Goal: Task Accomplishment & Management: Manage account settings

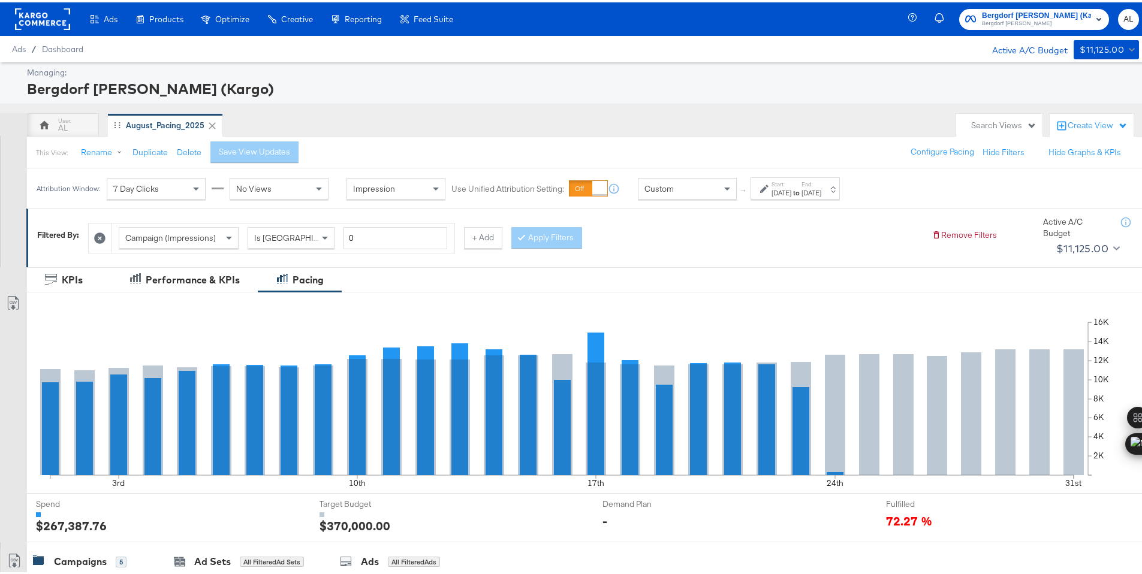
click at [700, 188] on div "Custom" at bounding box center [688, 186] width 98 height 20
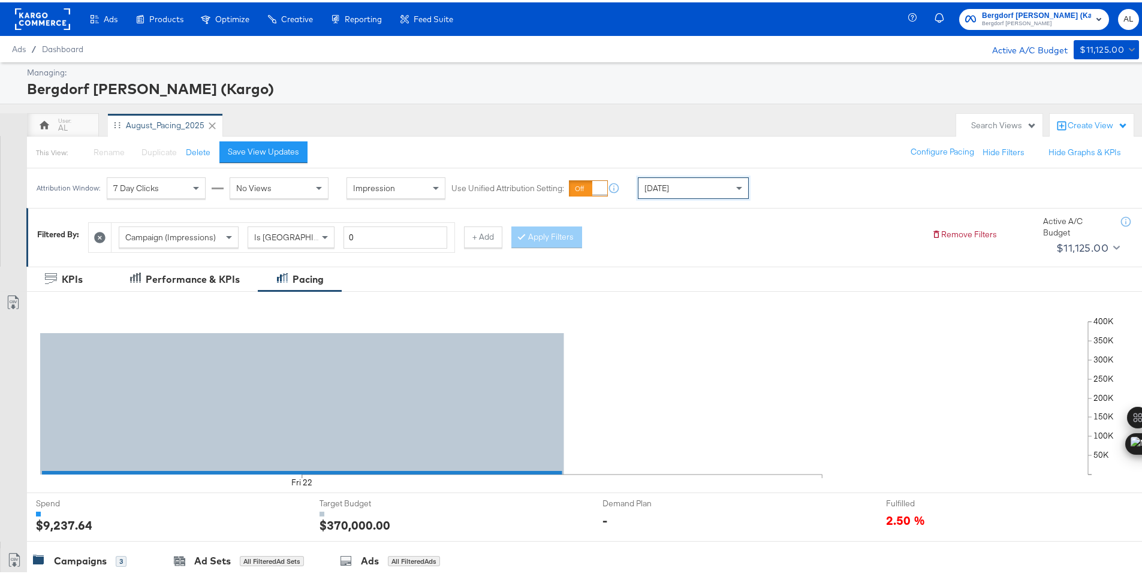
scroll to position [332, 0]
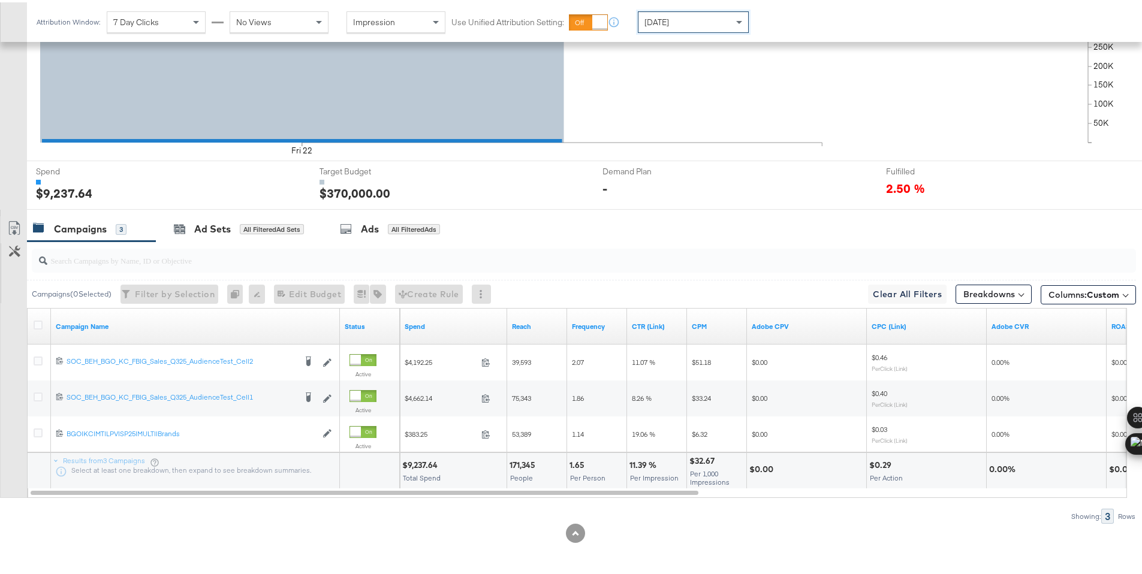
click at [422, 459] on div "$9,237.64" at bounding box center [421, 463] width 39 height 11
copy div "9,237.64"
click at [711, 23] on div "[DATE]" at bounding box center [694, 20] width 110 height 20
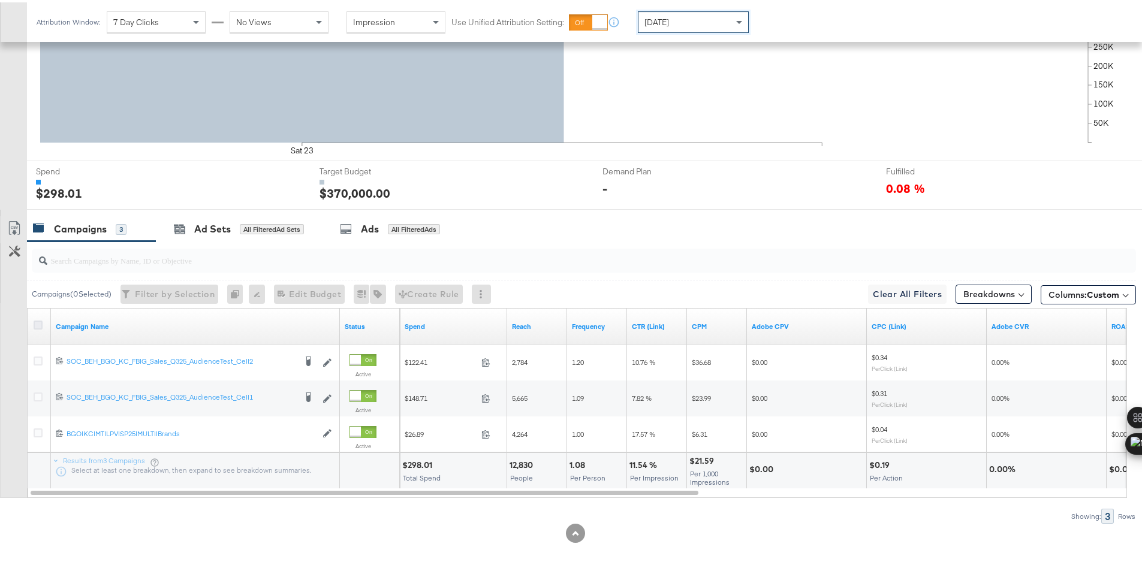
click at [41, 323] on icon at bounding box center [38, 322] width 9 height 9
click at [0, 0] on input "checkbox" at bounding box center [0, 0] width 0 height 0
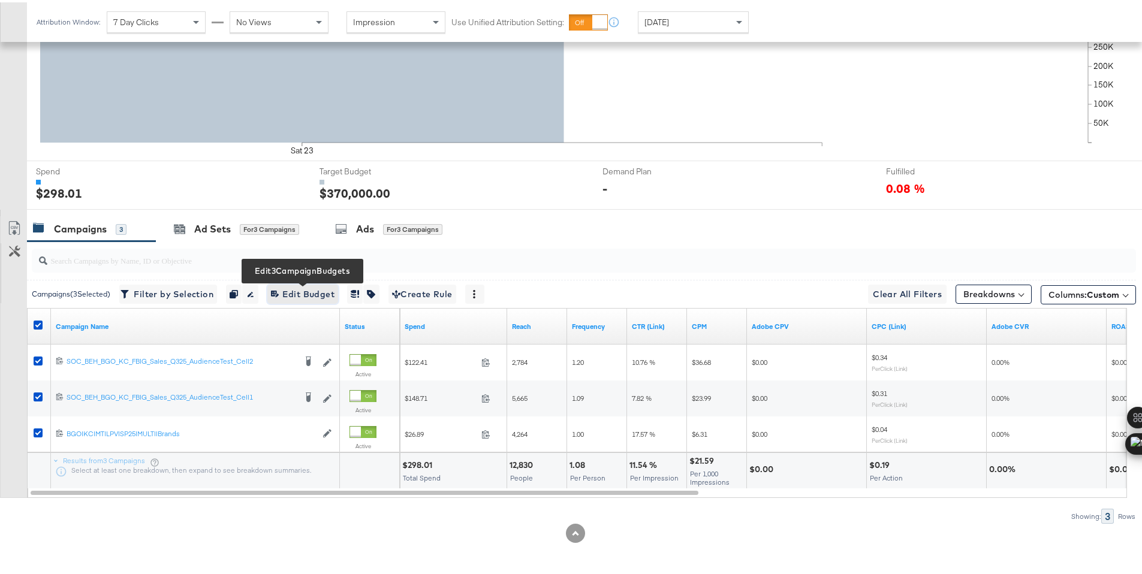
click at [292, 298] on span "Edit 3 Campaign Budgets Edit Budget" at bounding box center [303, 292] width 64 height 15
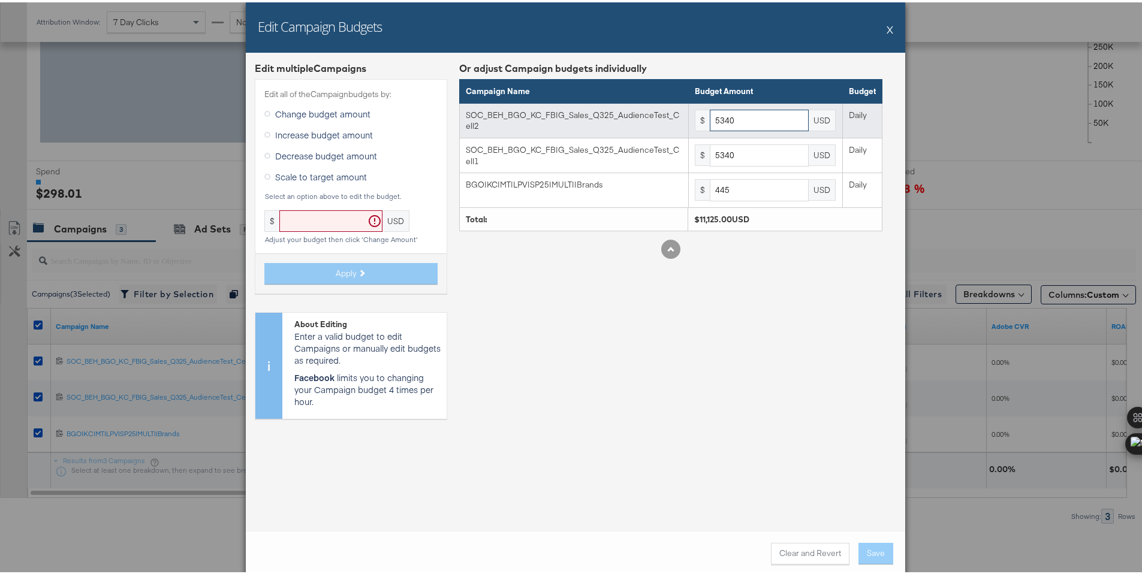
click at [720, 119] on input "5340" at bounding box center [759, 118] width 99 height 22
paste input "608"
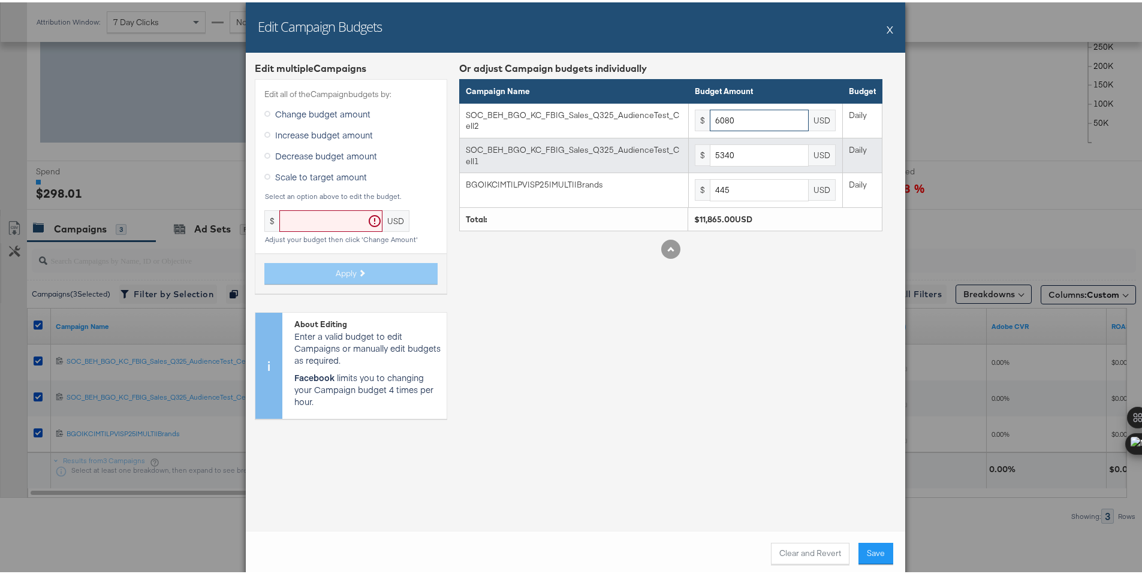
type input "6080"
click at [729, 147] on input "5340" at bounding box center [759, 153] width 99 height 22
paste input "608"
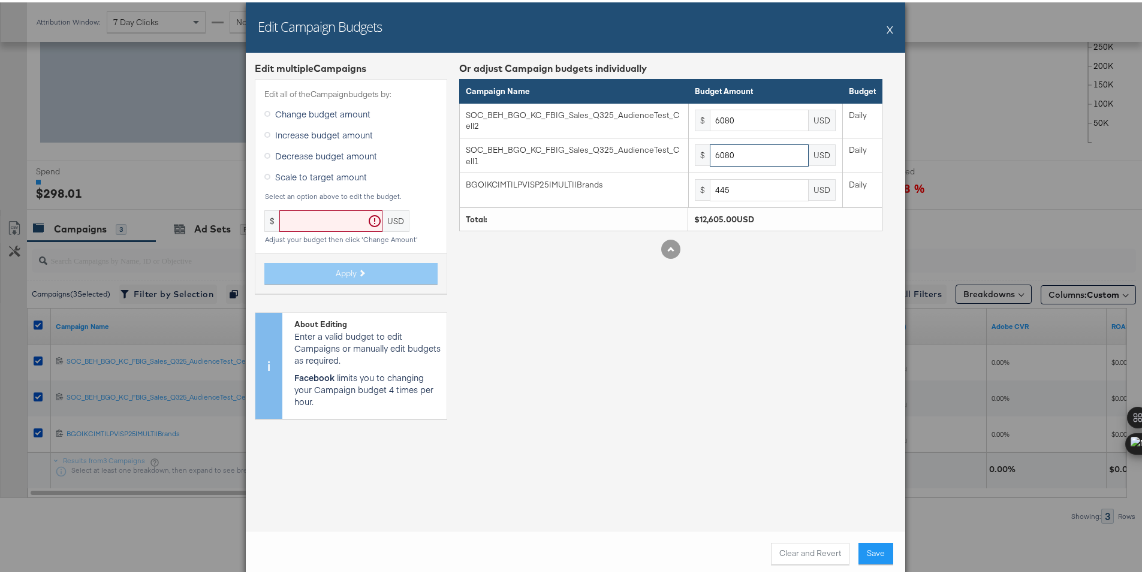
type input "6080"
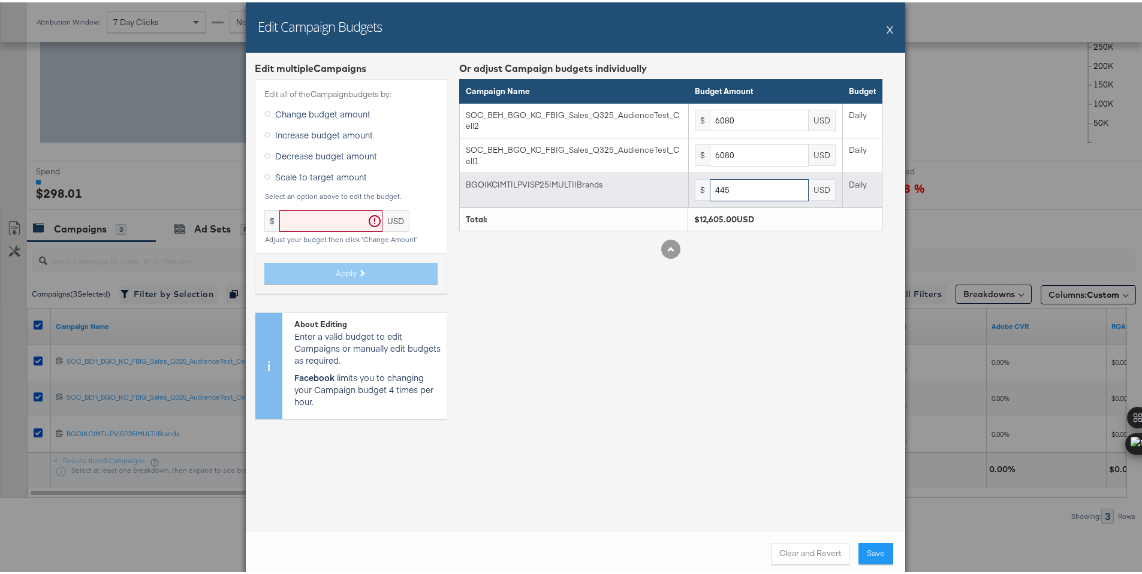
click at [717, 191] on input "445" at bounding box center [759, 188] width 99 height 22
paste input "507"
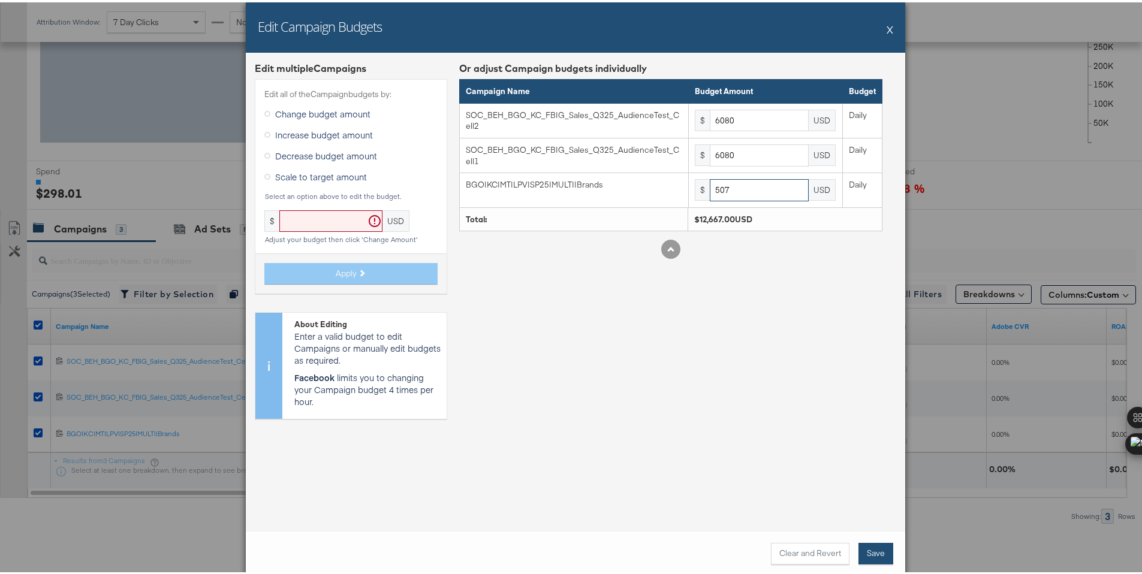
type input "507"
click at [873, 546] on button "Save" at bounding box center [876, 552] width 35 height 22
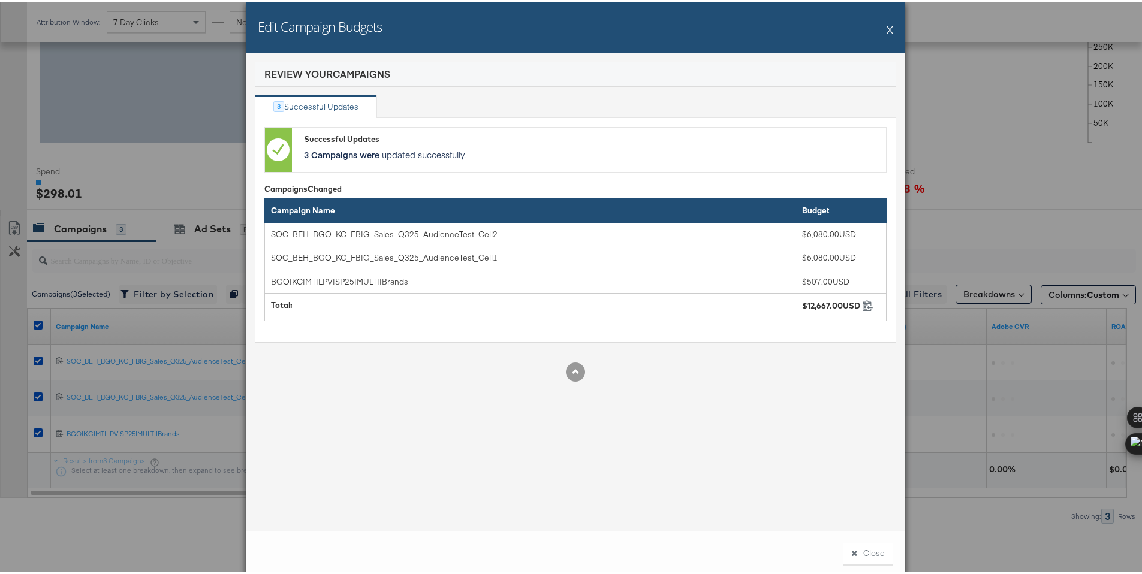
click at [871, 552] on button "Close" at bounding box center [868, 552] width 50 height 22
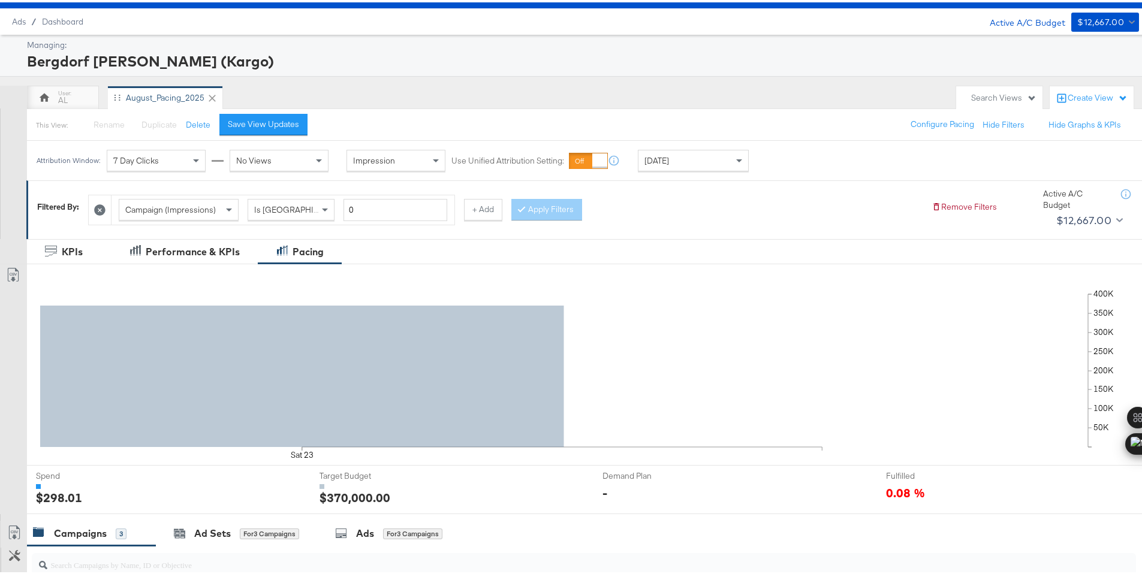
scroll to position [0, 0]
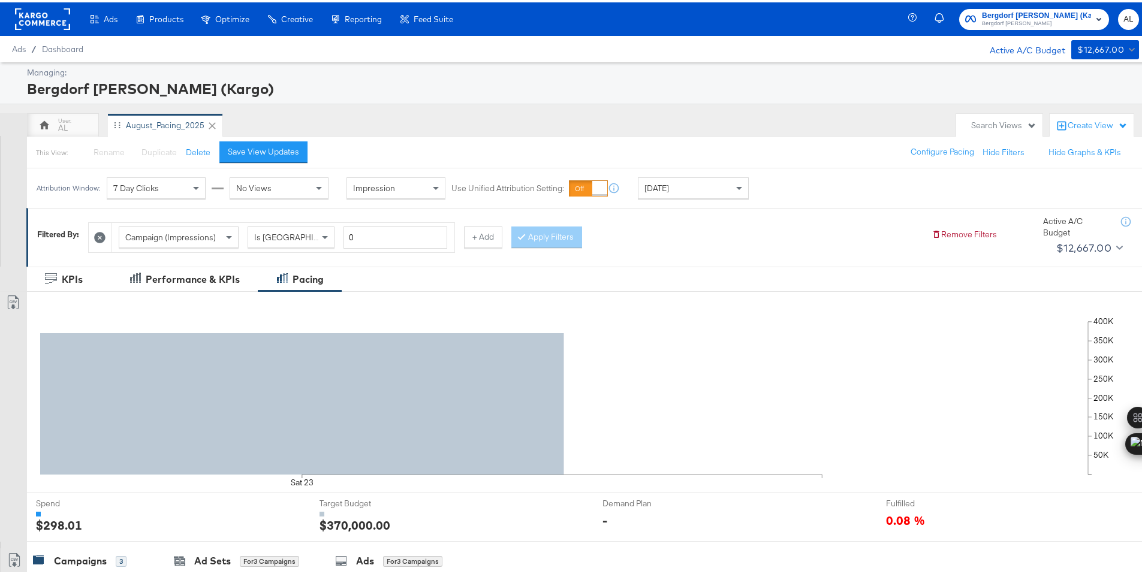
click at [22, 18] on rect at bounding box center [42, 17] width 55 height 22
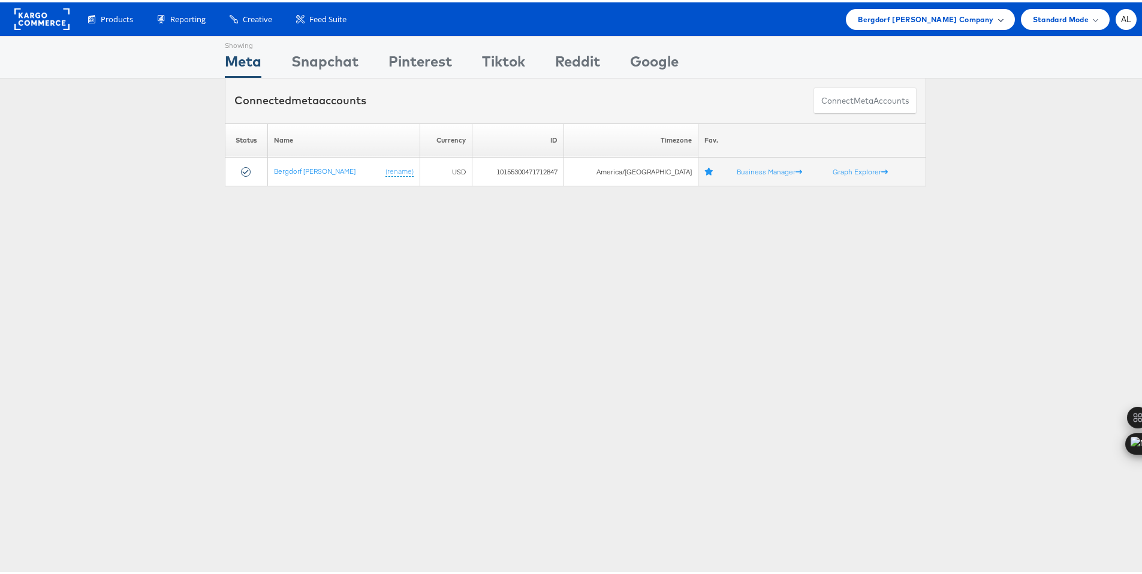
click at [925, 23] on div "Bergdorf Goodman Company" at bounding box center [930, 17] width 169 height 21
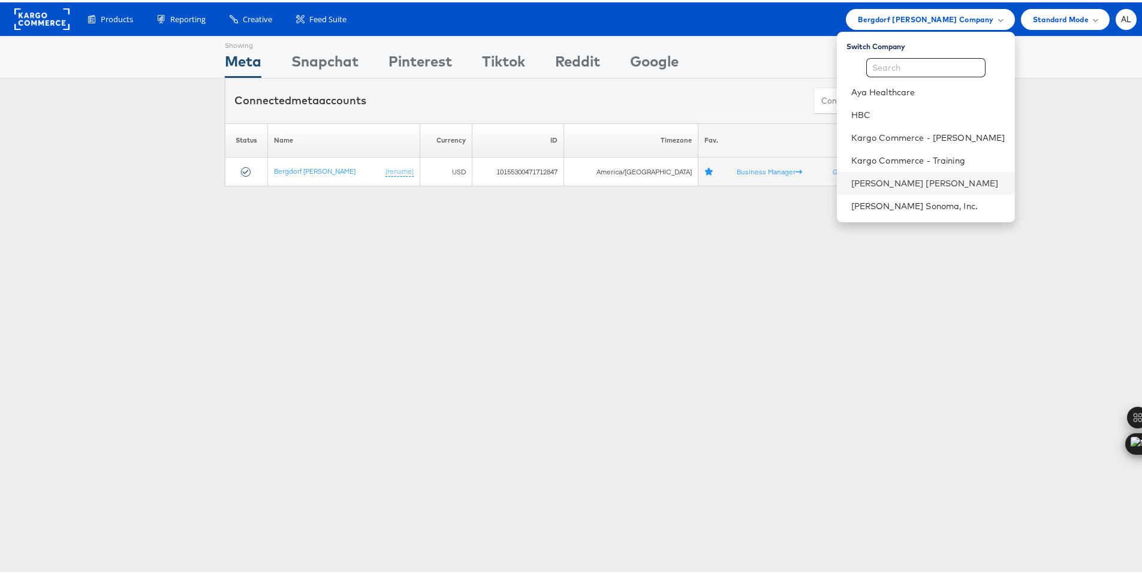
click at [898, 173] on li "Neiman Marcus" at bounding box center [926, 181] width 178 height 23
click at [862, 189] on li "[PERSON_NAME] [PERSON_NAME]" at bounding box center [926, 181] width 178 height 23
click at [852, 182] on link "[PERSON_NAME] [PERSON_NAME]" at bounding box center [929, 181] width 154 height 12
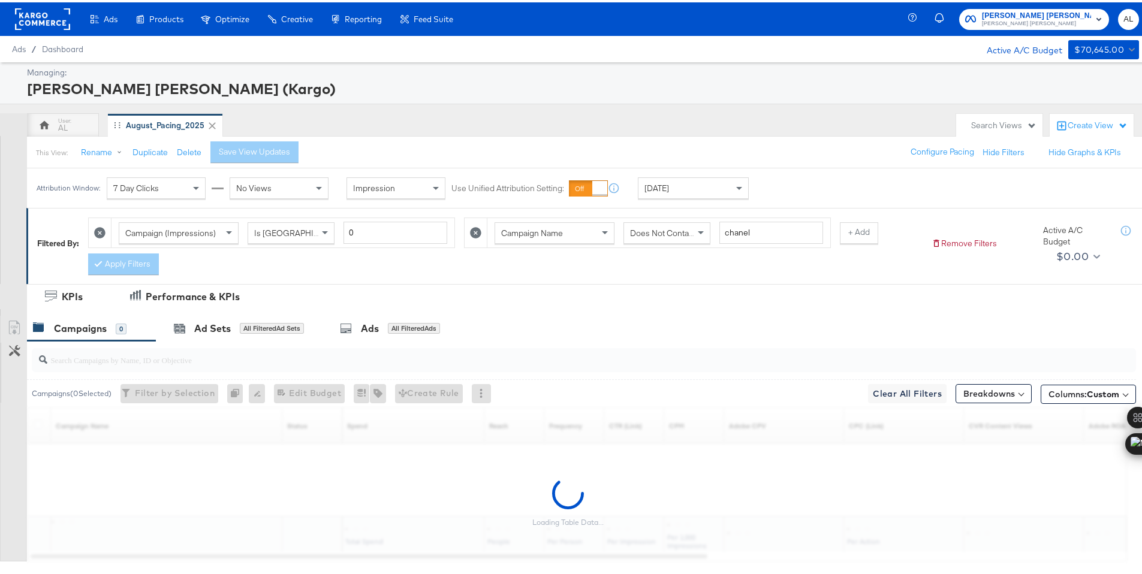
click at [681, 186] on div "[DATE]" at bounding box center [694, 186] width 110 height 20
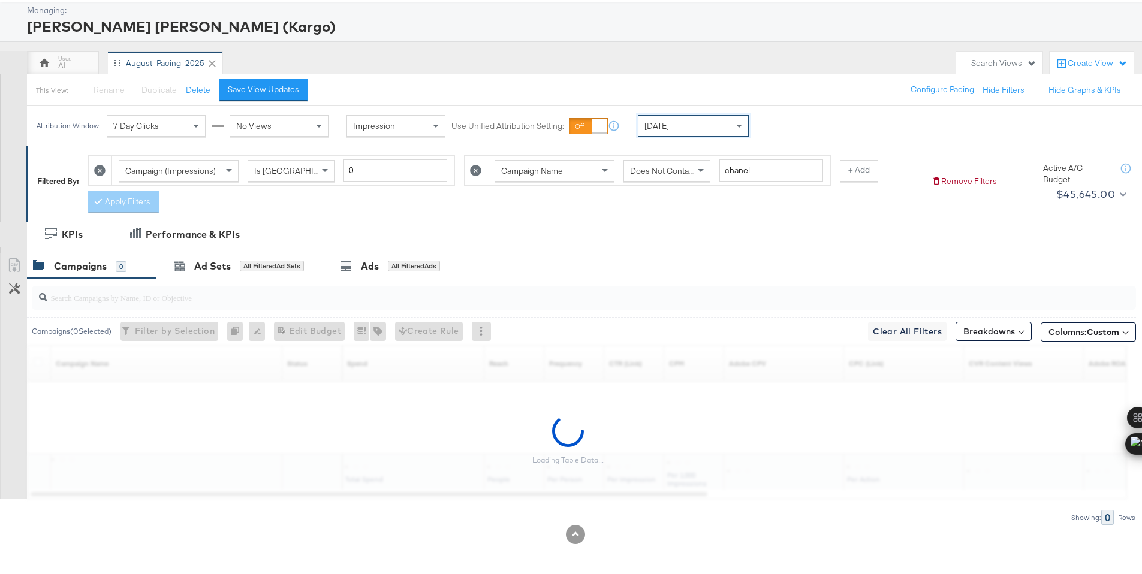
scroll to position [64, 0]
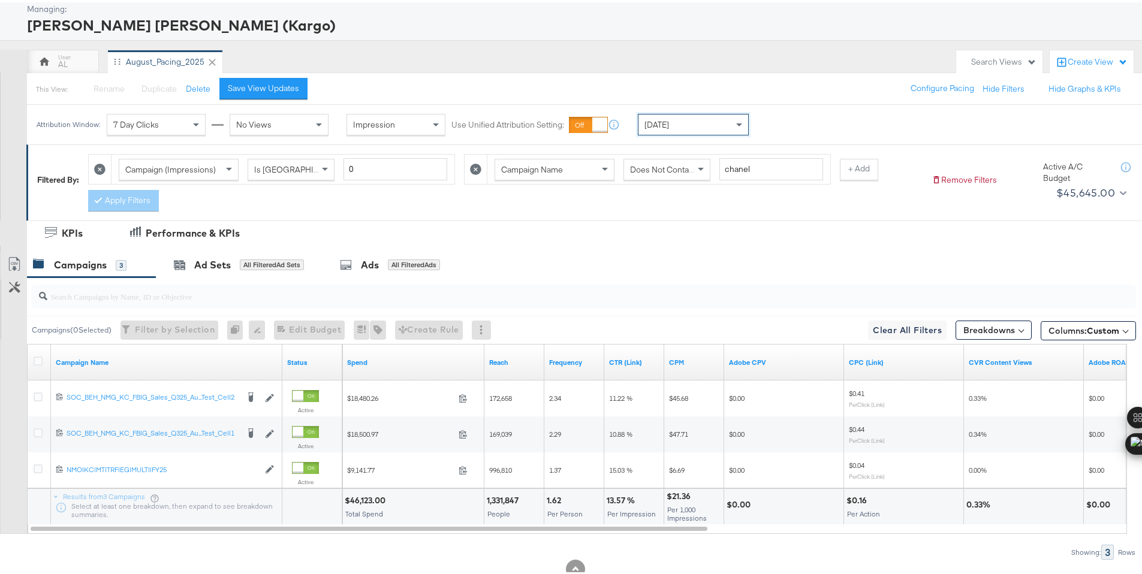
click at [361, 500] on div "$46,123.00" at bounding box center [367, 498] width 44 height 11
copy div "46,123.00"
click at [682, 127] on div "[DATE]" at bounding box center [694, 122] width 110 height 20
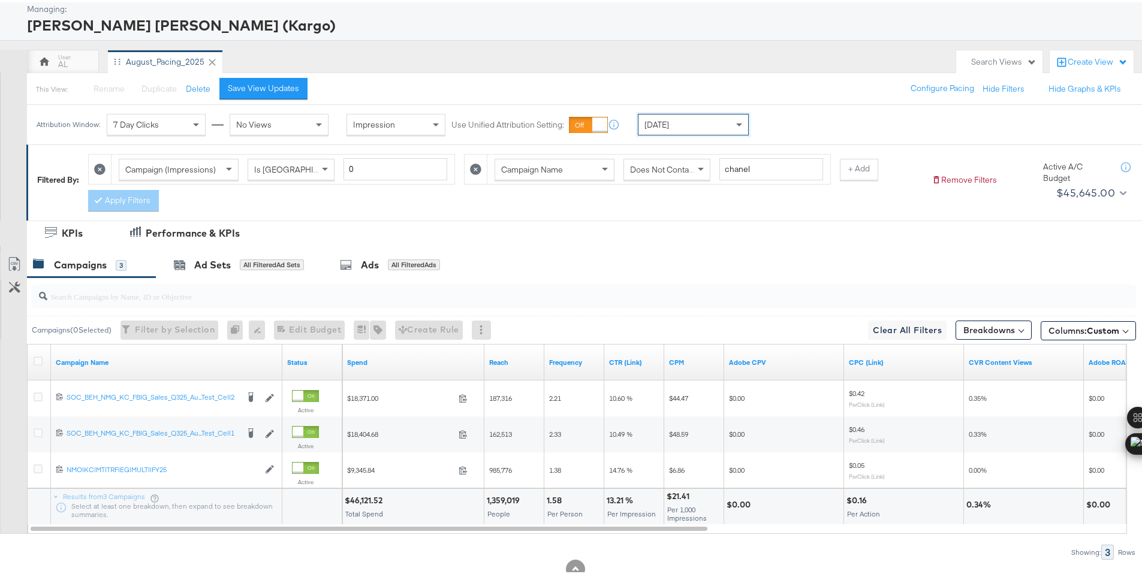
click at [362, 497] on div "$46,121.52" at bounding box center [365, 498] width 41 height 11
copy div "46,121.52"
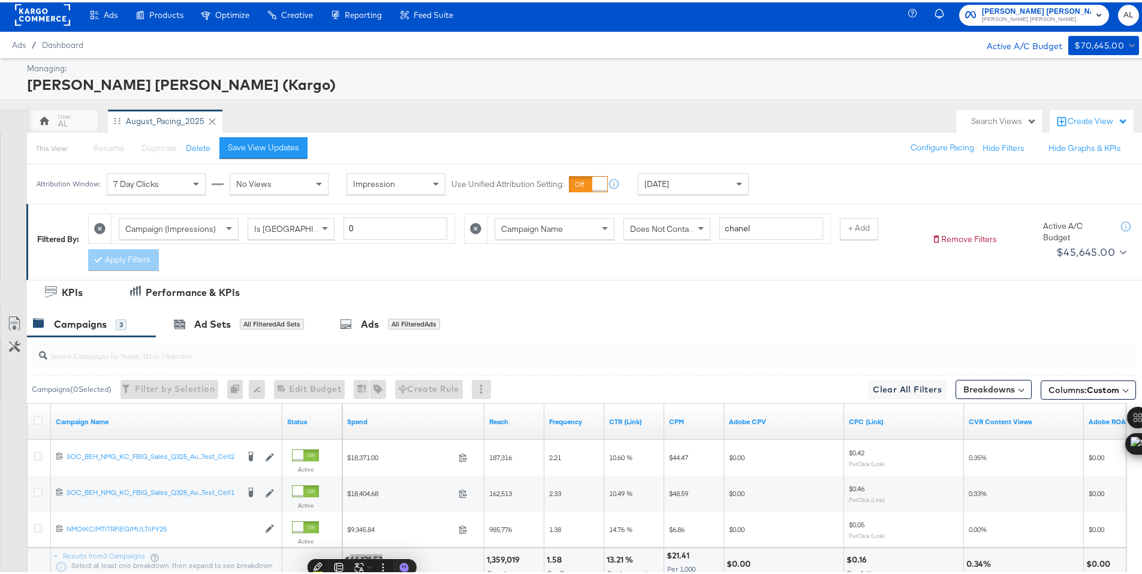
scroll to position [0, 0]
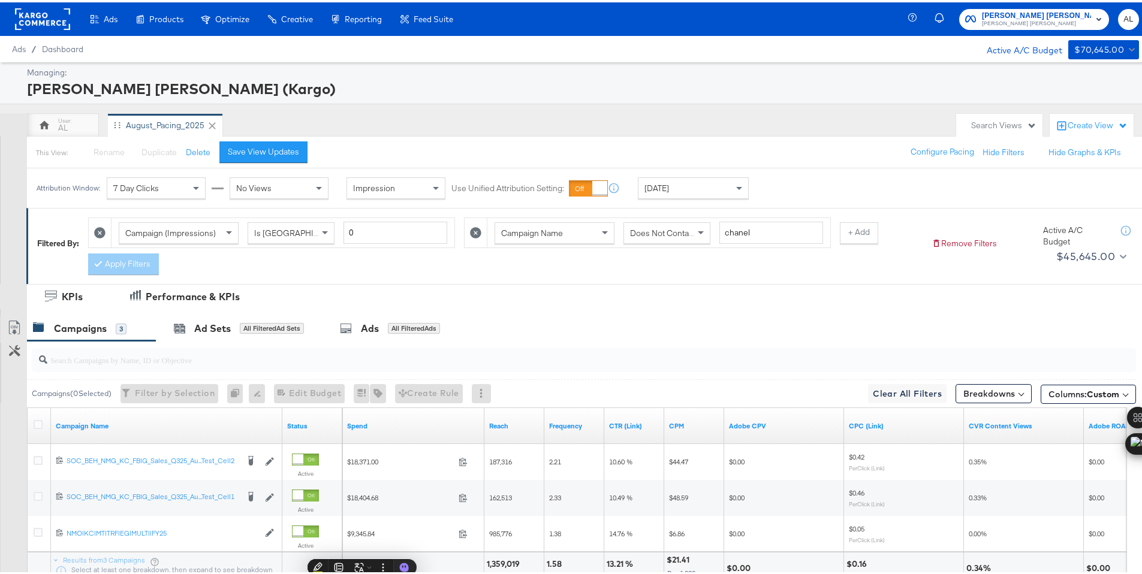
click at [34, 17] on rect at bounding box center [42, 17] width 55 height 22
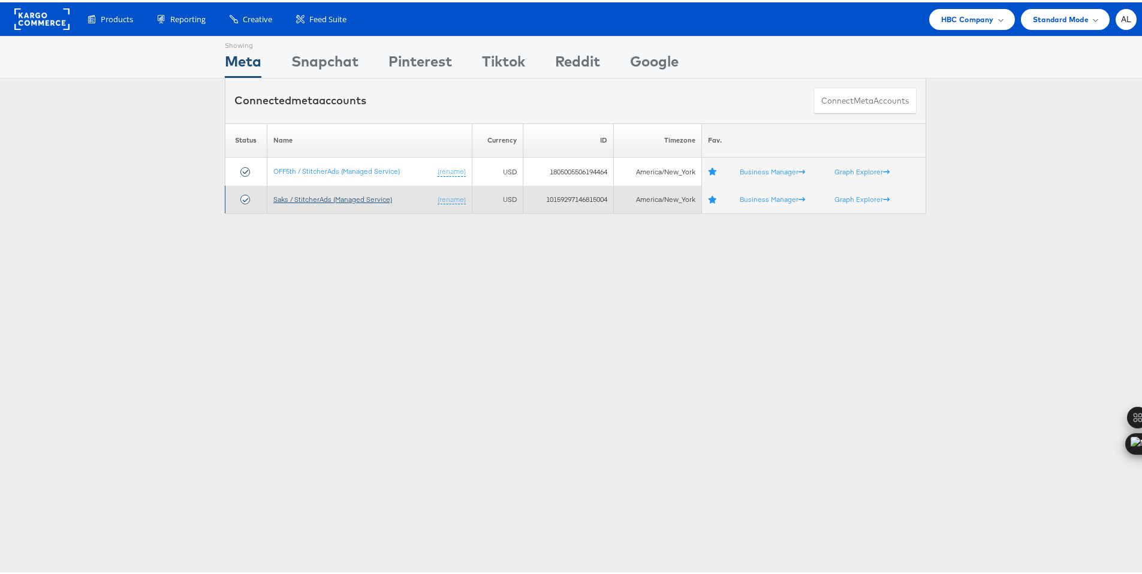
click at [342, 195] on link "Saks / StitcherAds (Managed Service)" at bounding box center [332, 196] width 119 height 9
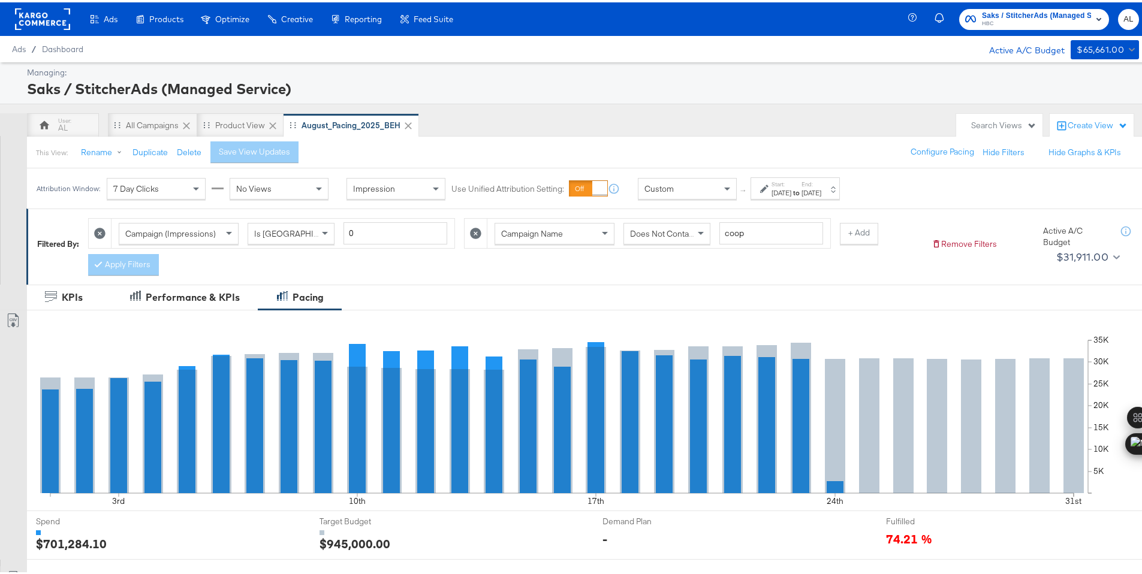
click at [706, 194] on div "Custom" at bounding box center [688, 186] width 98 height 20
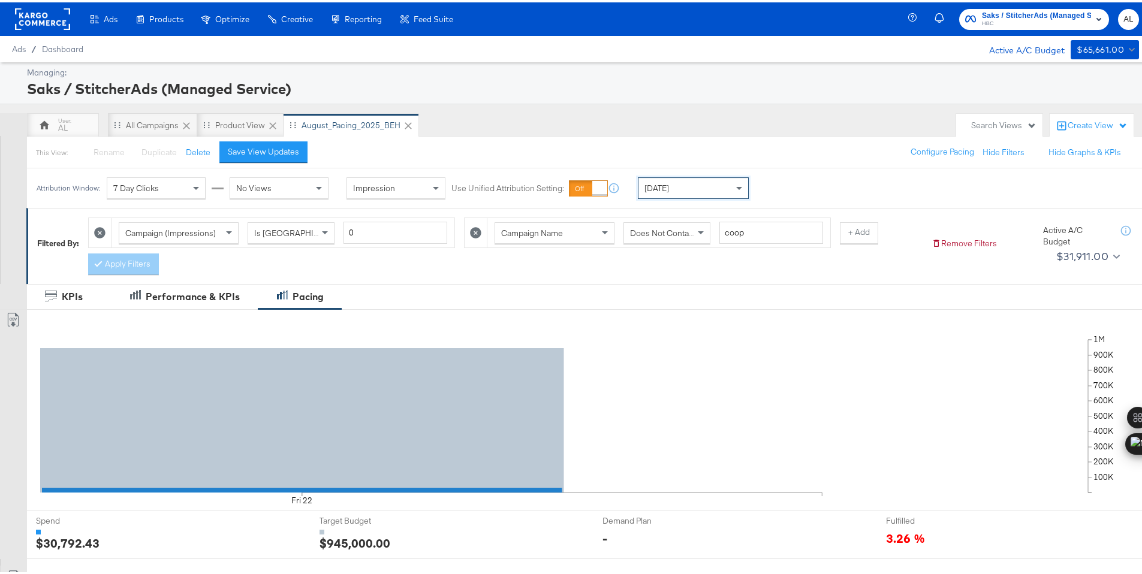
scroll to position [350, 0]
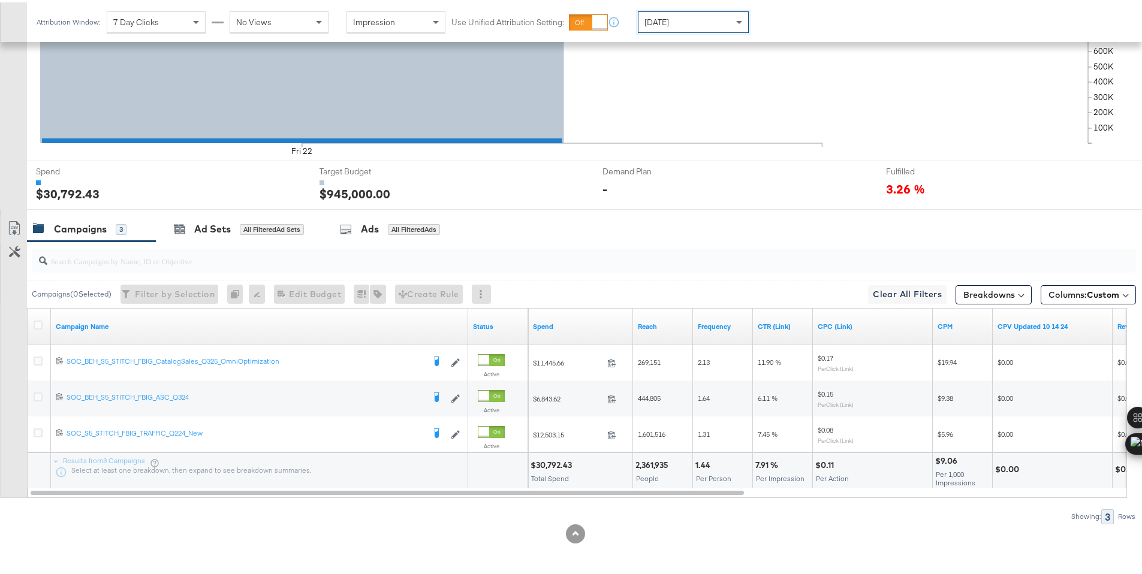
click at [546, 461] on div "$30,792.43" at bounding box center [553, 463] width 45 height 11
copy div "30,792.43"
click at [38, 323] on icon at bounding box center [38, 322] width 9 height 9
click at [0, 0] on input "checkbox" at bounding box center [0, 0] width 0 height 0
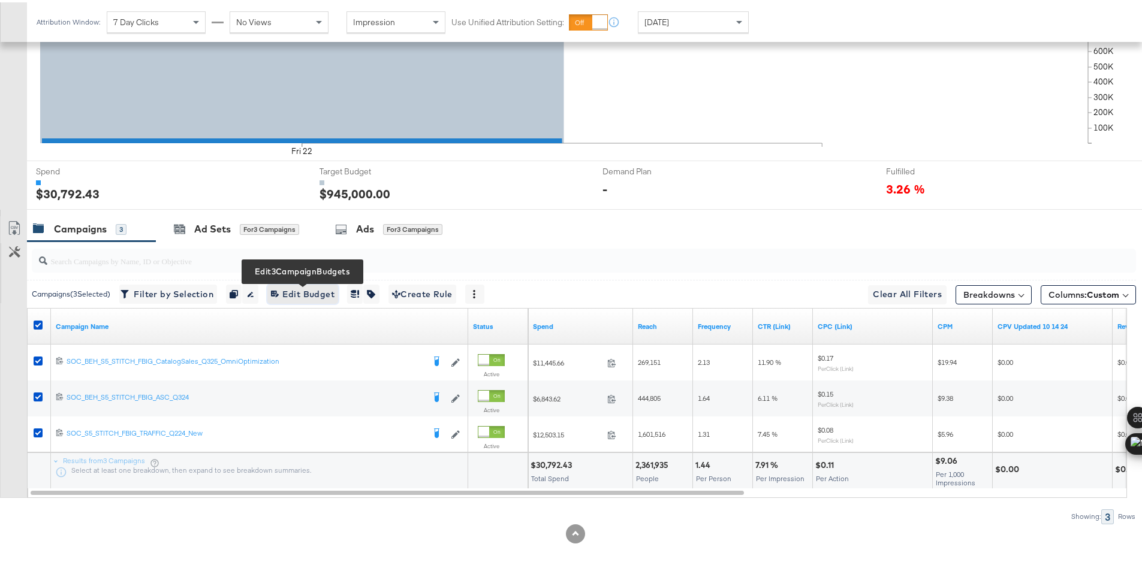
click at [277, 293] on icon "button" at bounding box center [274, 291] width 6 height 6
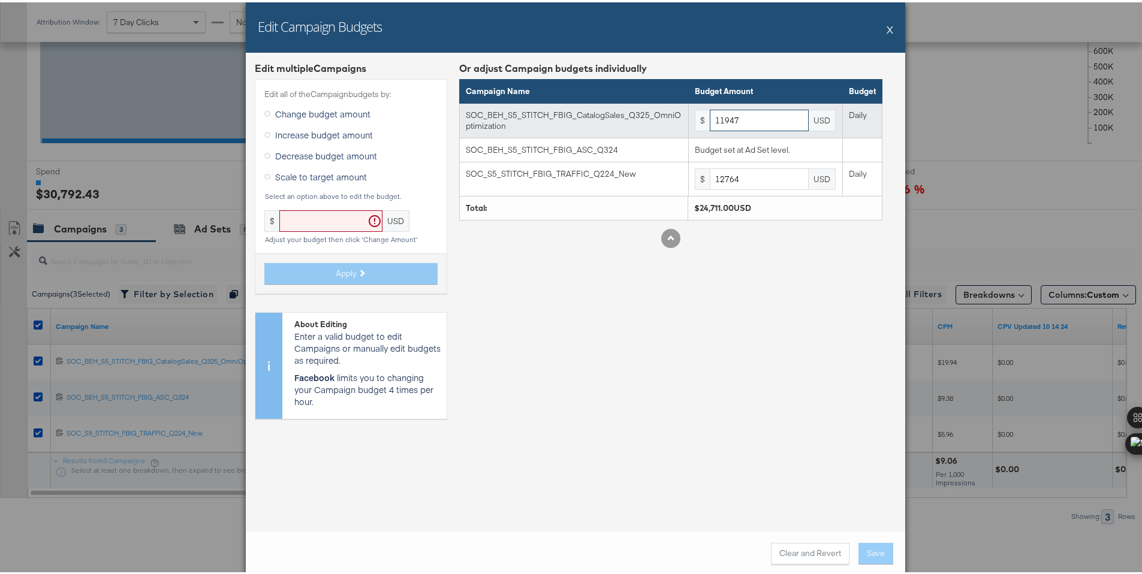
click at [733, 117] on input "11947" at bounding box center [759, 118] width 99 height 22
paste input "0666"
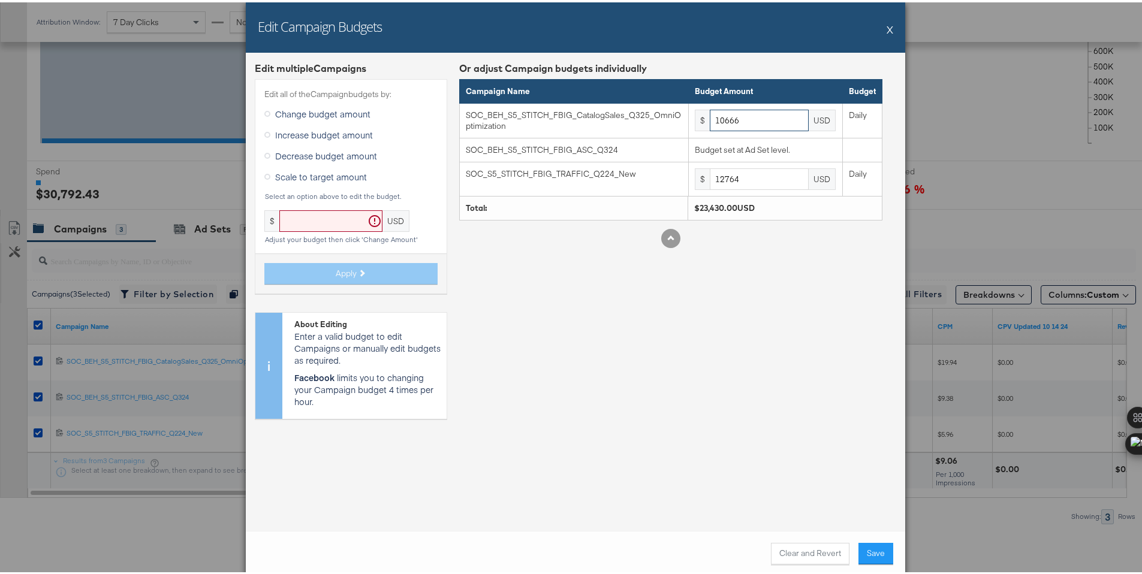
type input "10666"
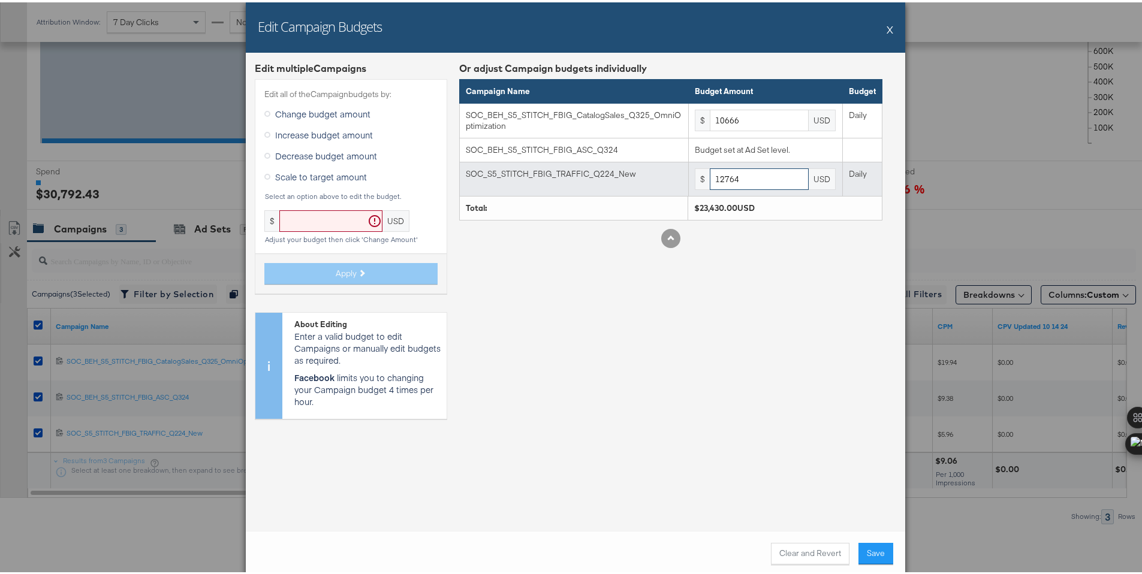
click at [751, 181] on input "12764" at bounding box center [759, 177] width 99 height 22
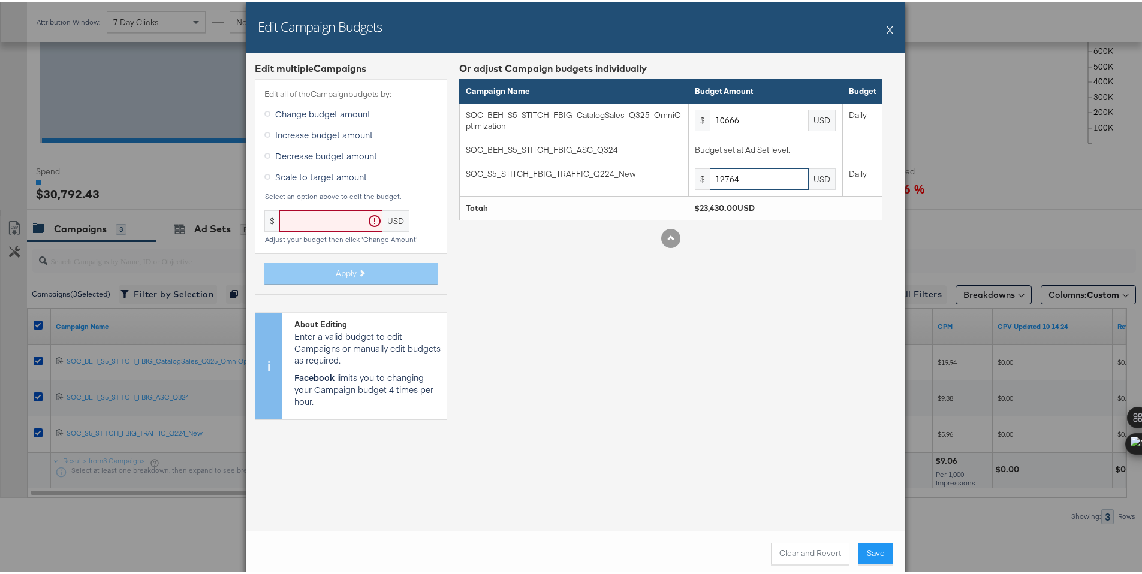
paste input "1911"
type input "11911"
click at [805, 360] on div "Or adjust Campaign budgets individually Campaign Name Budget Amount Budget SOC_…" at bounding box center [670, 242] width 423 height 367
click at [871, 547] on button "Save" at bounding box center [876, 552] width 35 height 22
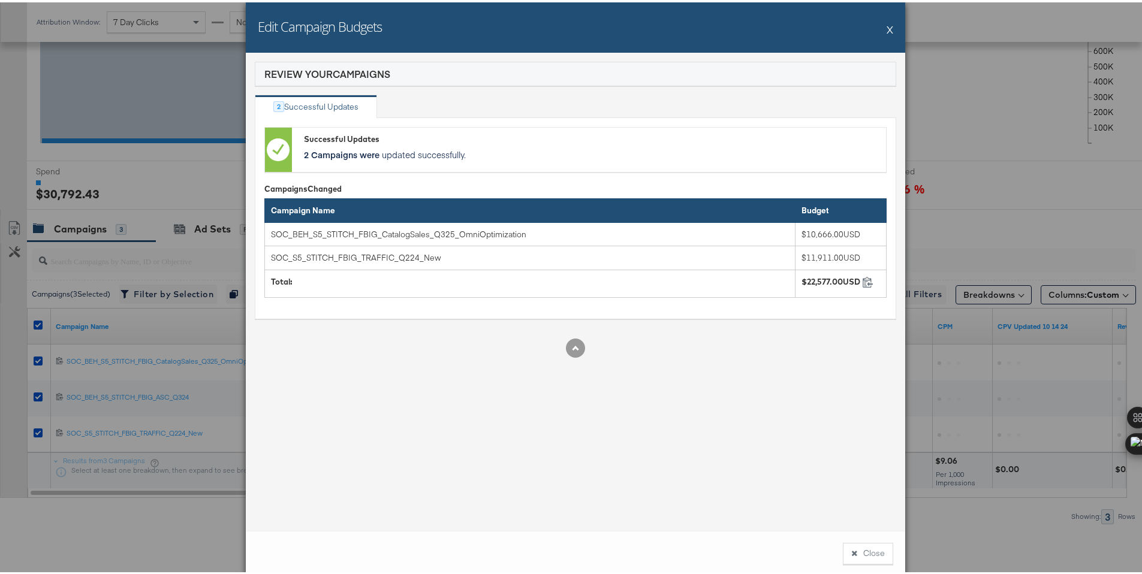
click at [871, 547] on button "Close" at bounding box center [868, 552] width 50 height 22
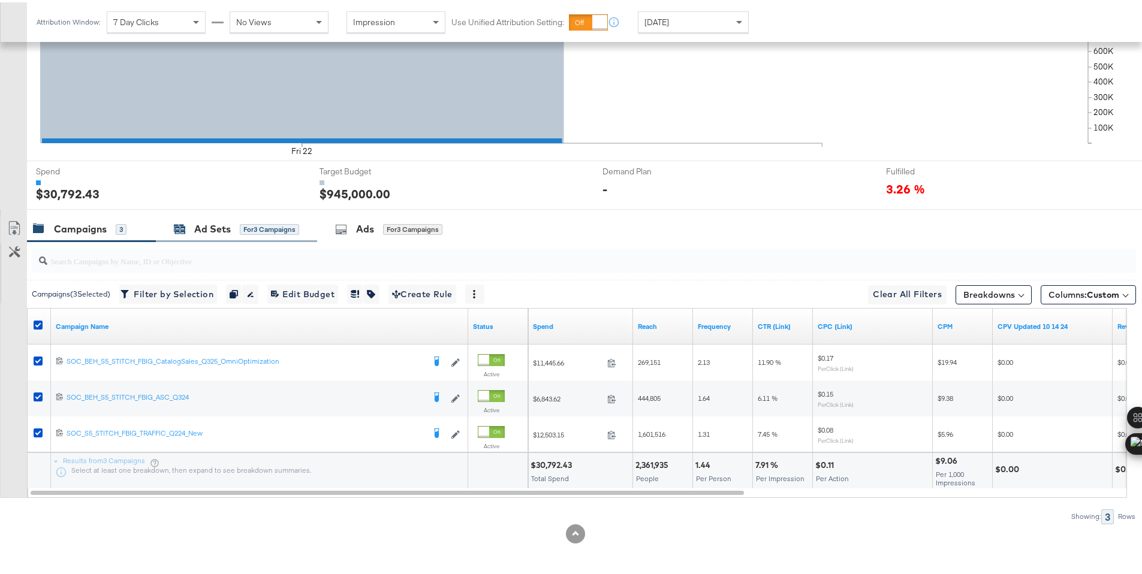
click at [214, 230] on div "Ad Sets" at bounding box center [212, 227] width 37 height 14
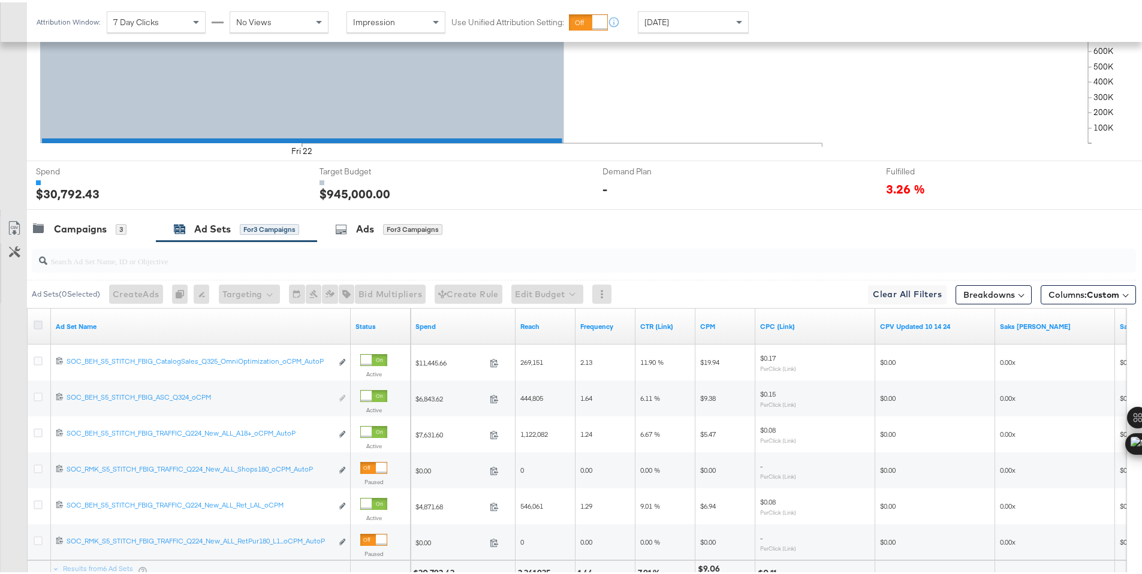
click at [39, 324] on icon at bounding box center [38, 322] width 9 height 9
click at [0, 0] on input "checkbox" at bounding box center [0, 0] width 0 height 0
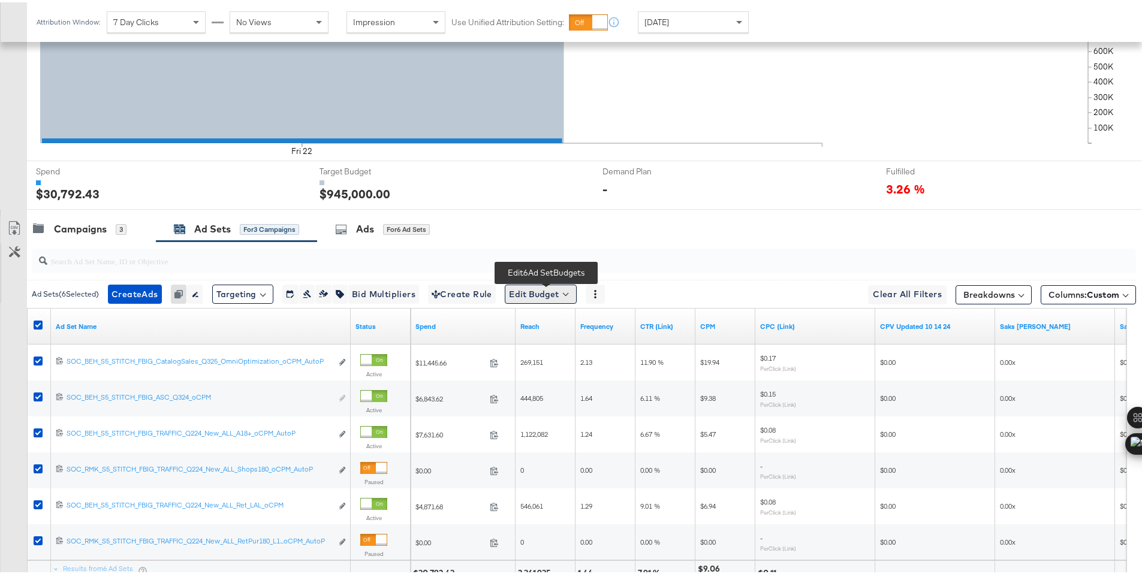
click at [557, 297] on button "Edit Budget" at bounding box center [541, 291] width 72 height 19
click at [574, 320] on span "Edit Ad Set Budget" at bounding box center [544, 323] width 68 height 16
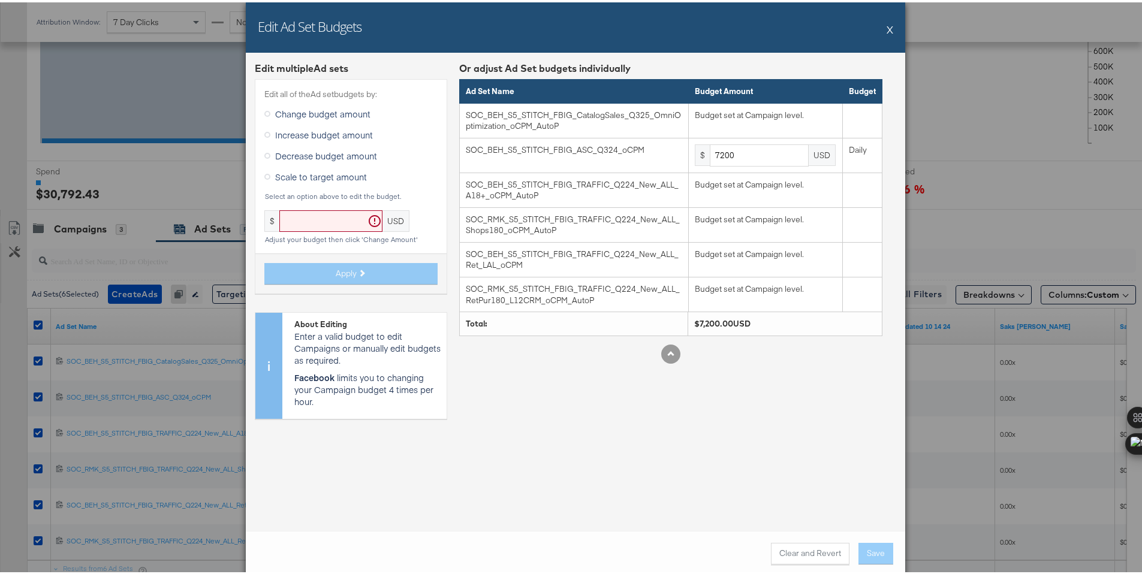
click at [881, 34] on div "Edit Ad Set Budgets X" at bounding box center [576, 25] width 660 height 50
click at [887, 30] on button "X" at bounding box center [890, 27] width 7 height 24
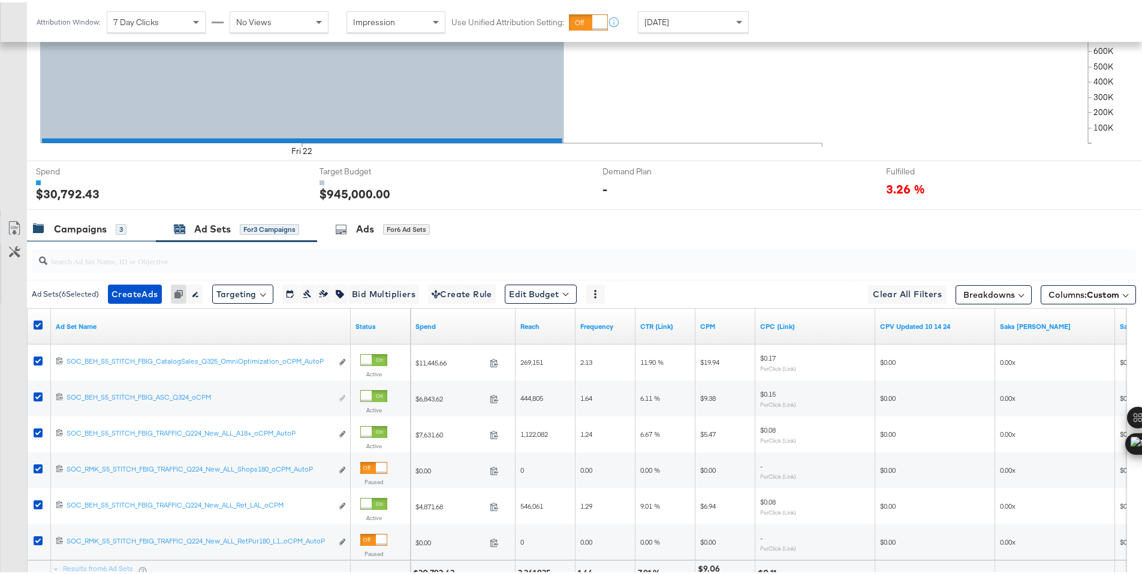
click at [77, 221] on div "Campaigns" at bounding box center [80, 227] width 53 height 14
